Goal: Task Accomplishment & Management: Use online tool/utility

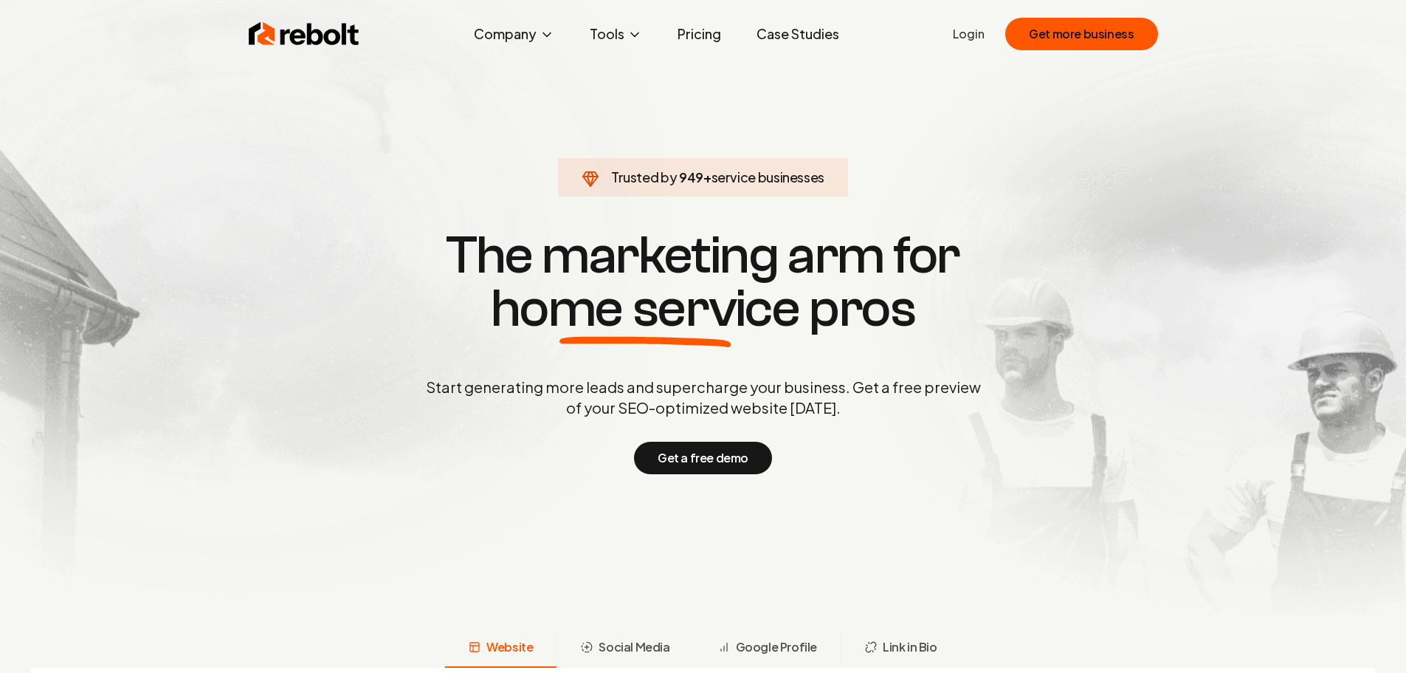
click at [978, 34] on link "Login" at bounding box center [969, 34] width 32 height 18
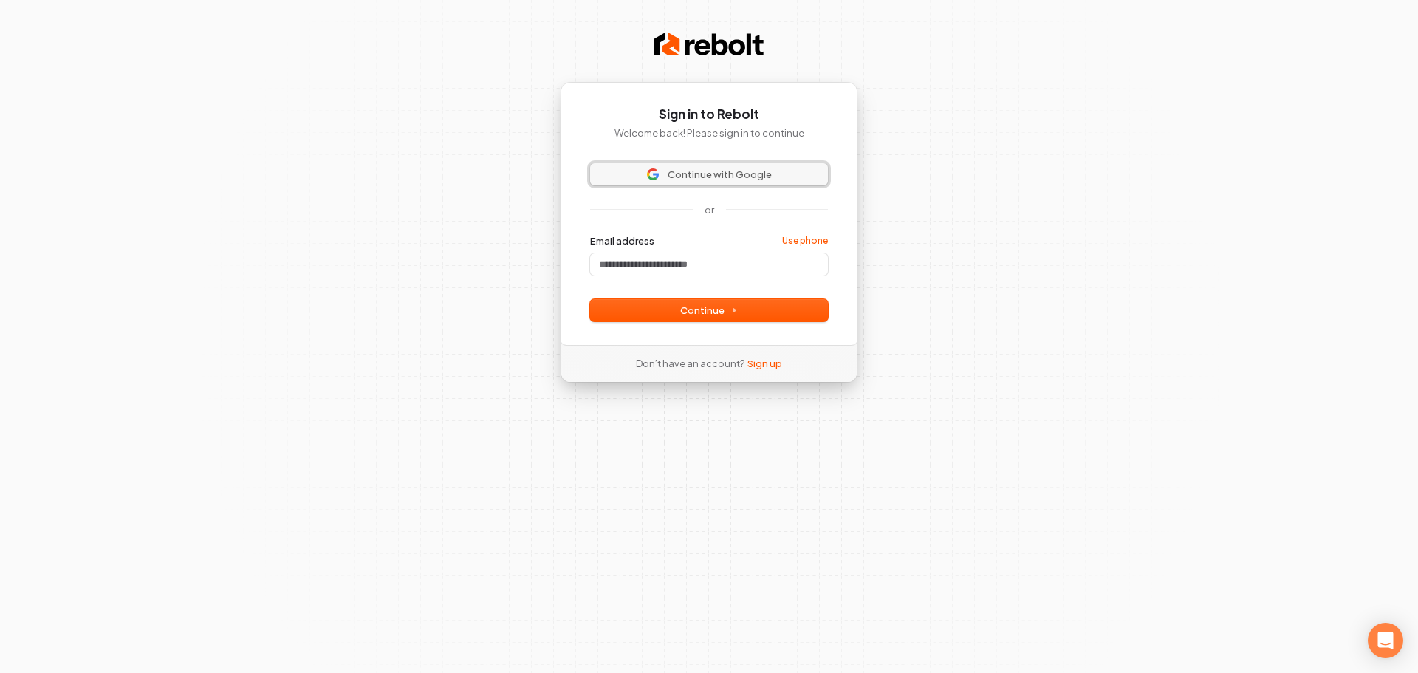
click at [738, 172] on span "Continue with Google" at bounding box center [719, 174] width 104 height 13
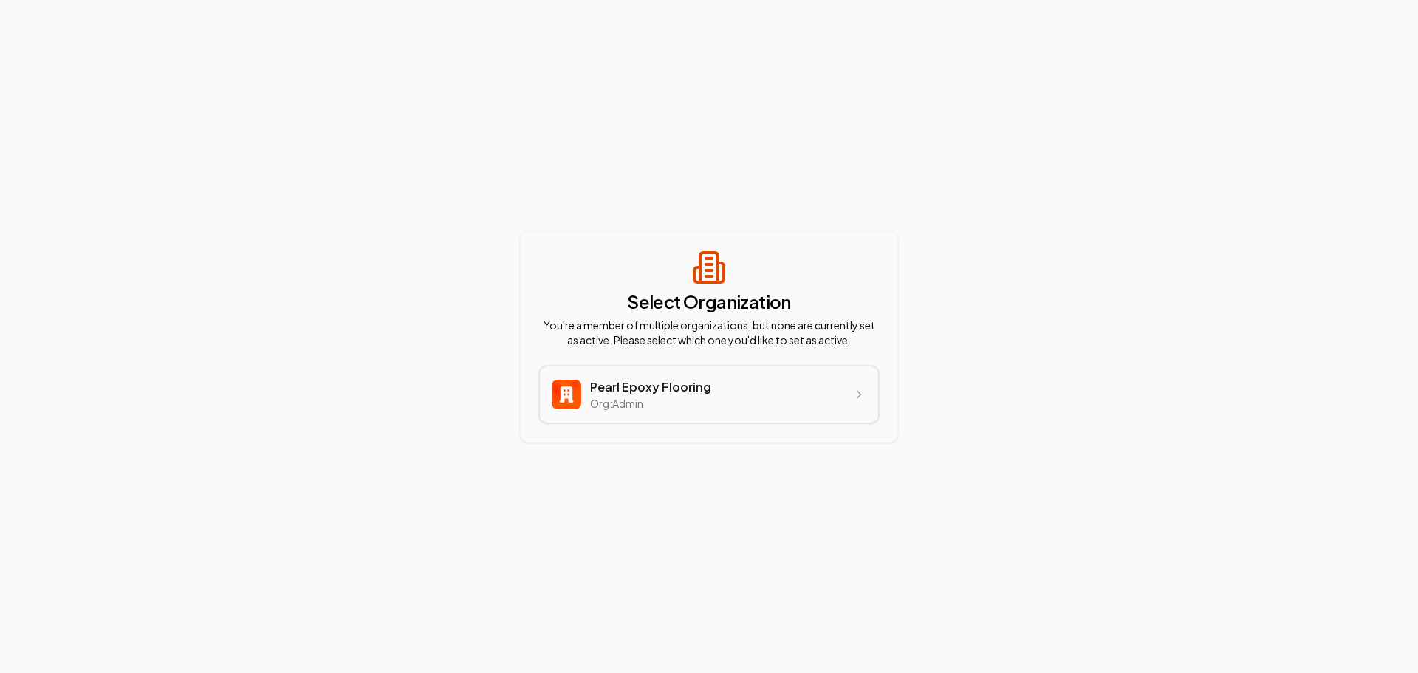
click at [678, 386] on h3 "Pearl Epoxy Flooring" at bounding box center [650, 387] width 121 height 18
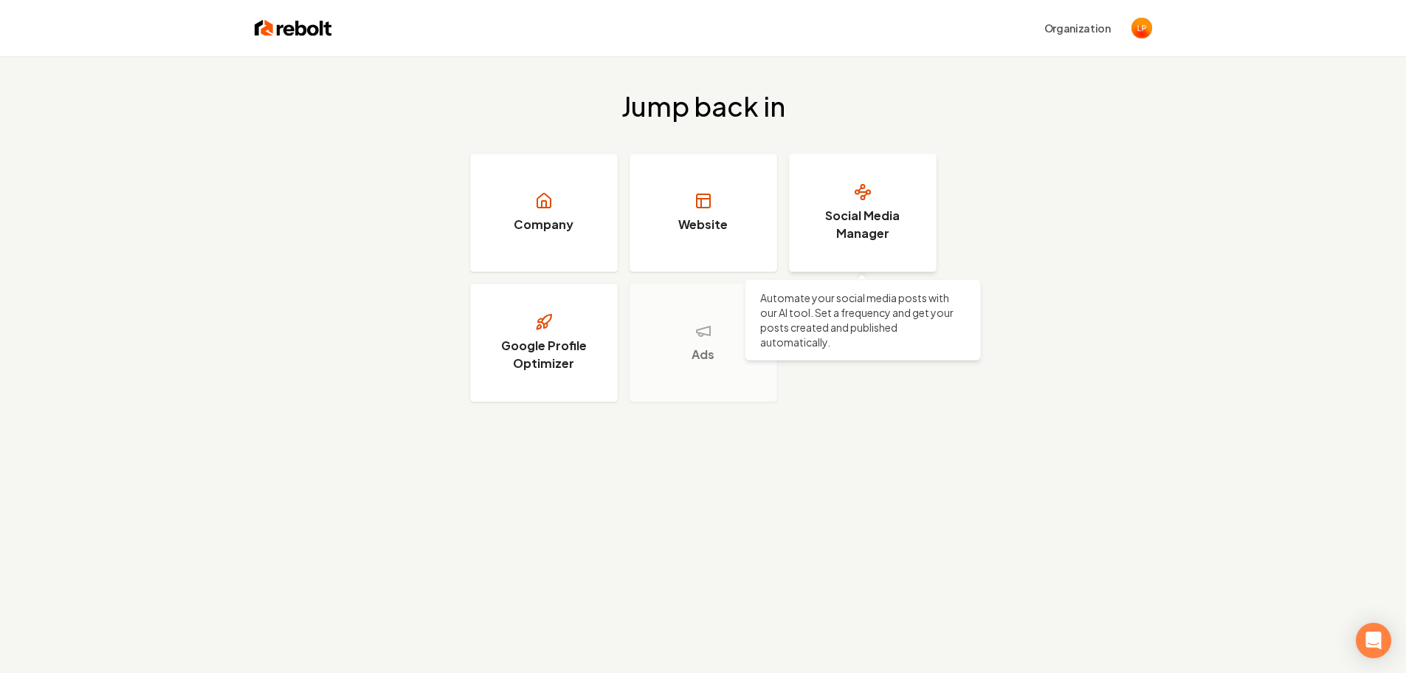
click at [865, 215] on h3 "Social Media Manager" at bounding box center [863, 224] width 111 height 35
